Goal: Transaction & Acquisition: Register for event/course

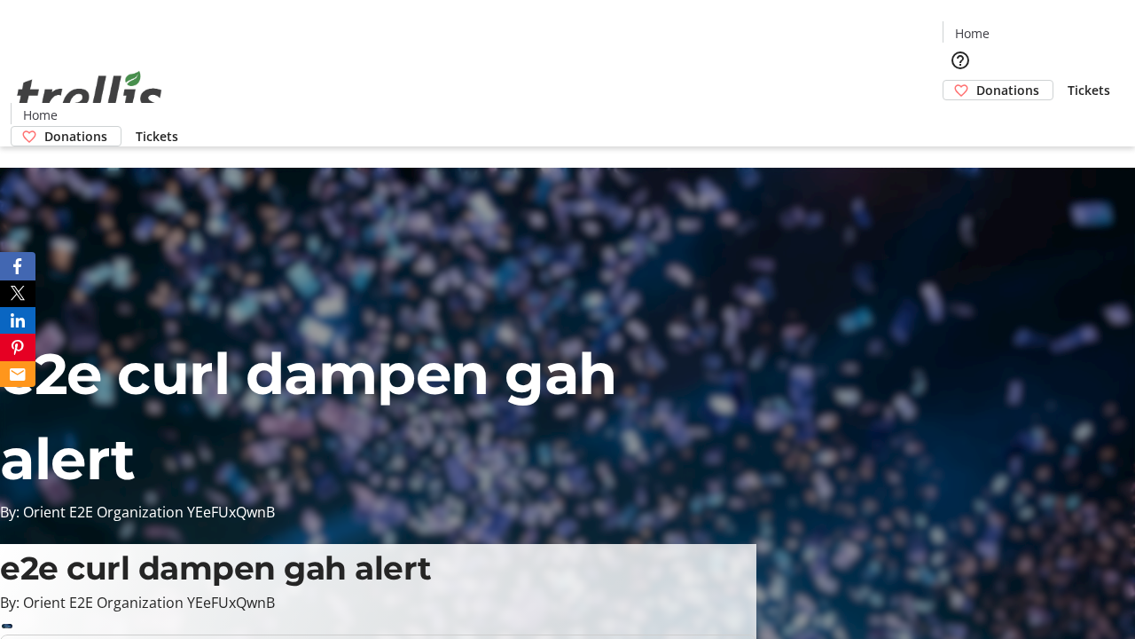
click at [1068, 81] on span "Tickets" at bounding box center [1089, 90] width 43 height 19
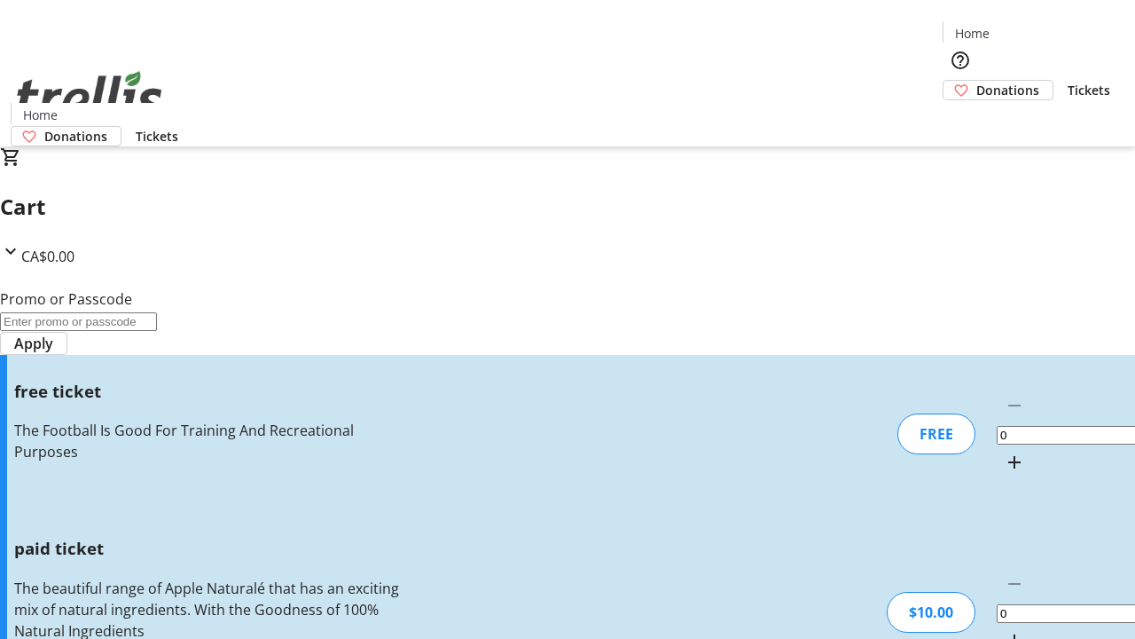
click at [1004, 451] on mat-icon "Increment by one" at bounding box center [1014, 461] width 21 height 21
type input "1"
